Goal: Find specific page/section: Find specific page/section

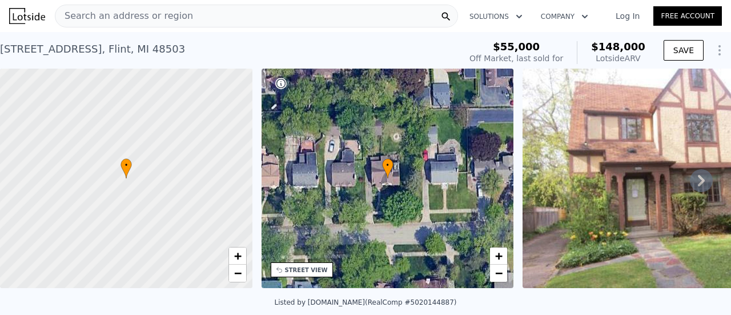
click at [201, 11] on div "Search an address or region" at bounding box center [256, 16] width 403 height 23
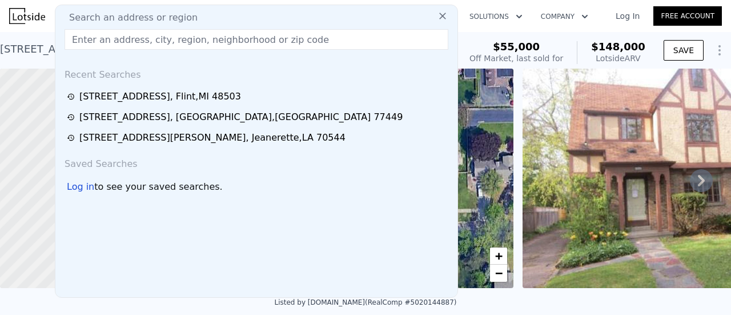
click at [201, 11] on div "Search an address or region" at bounding box center [256, 18] width 393 height 14
click at [172, 31] on input "text" at bounding box center [257, 39] width 384 height 21
paste input "[STREET_ADDRESS][PERSON_NAME]"
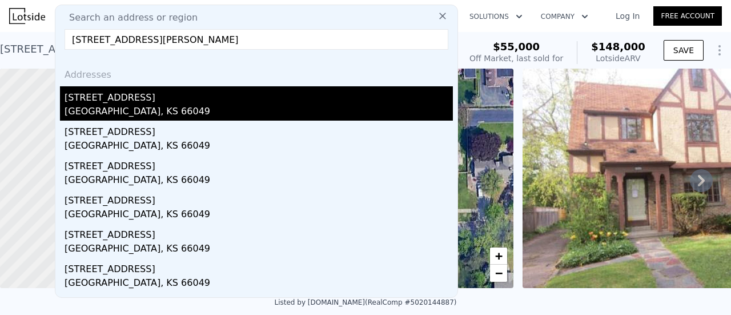
type input "[STREET_ADDRESS][PERSON_NAME]"
click at [145, 111] on div "[GEOGRAPHIC_DATA], KS 66049" at bounding box center [259, 113] width 388 height 16
click at [145, 111] on div at bounding box center [126, 178] width 303 height 263
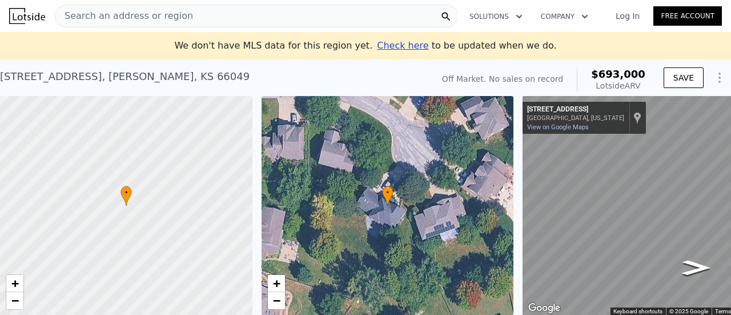
click at [308, 7] on div "Search an address or region" at bounding box center [256, 16] width 403 height 23
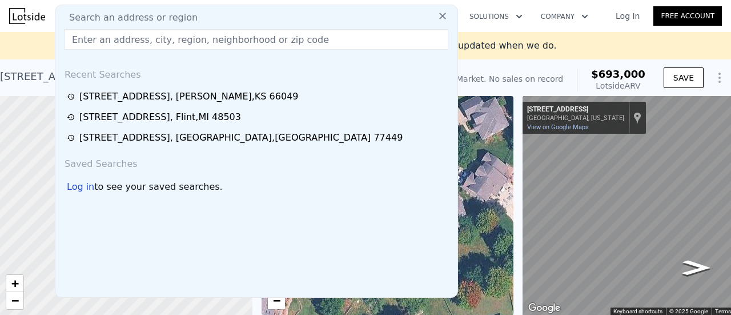
click at [183, 35] on input "text" at bounding box center [257, 39] width 384 height 21
paste input "[STREET_ADDRESS],"
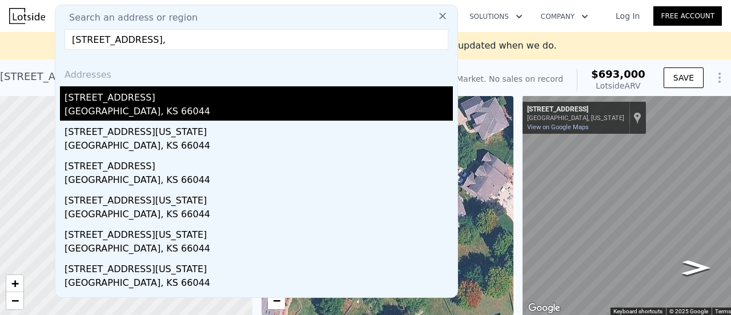
type input "[STREET_ADDRESS],"
click at [216, 94] on div "[STREET_ADDRESS]" at bounding box center [259, 95] width 388 height 18
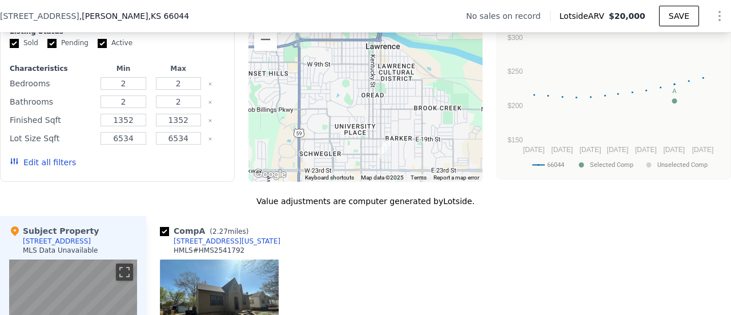
scroll to position [848, 0]
